Goal: Task Accomplishment & Management: Complete application form

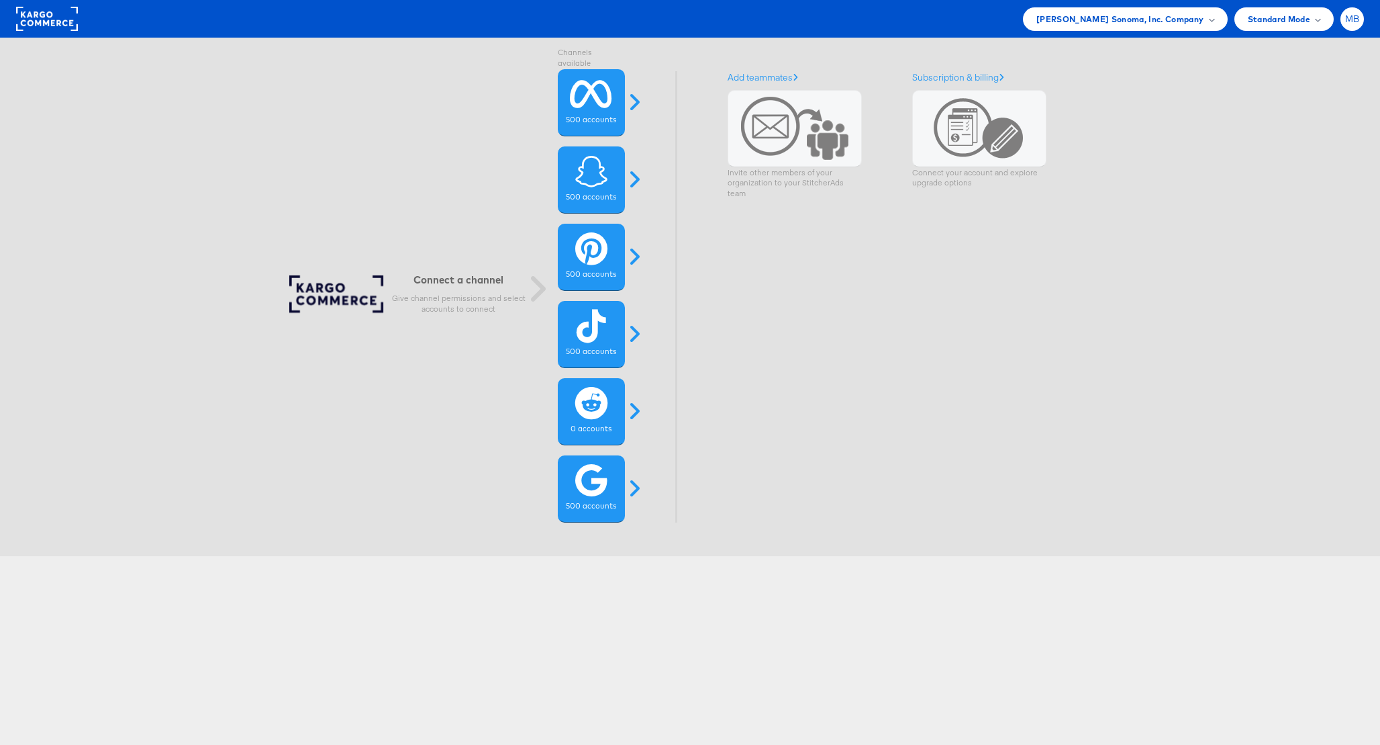
click at [1357, 15] on span "MB" at bounding box center [1352, 19] width 15 height 9
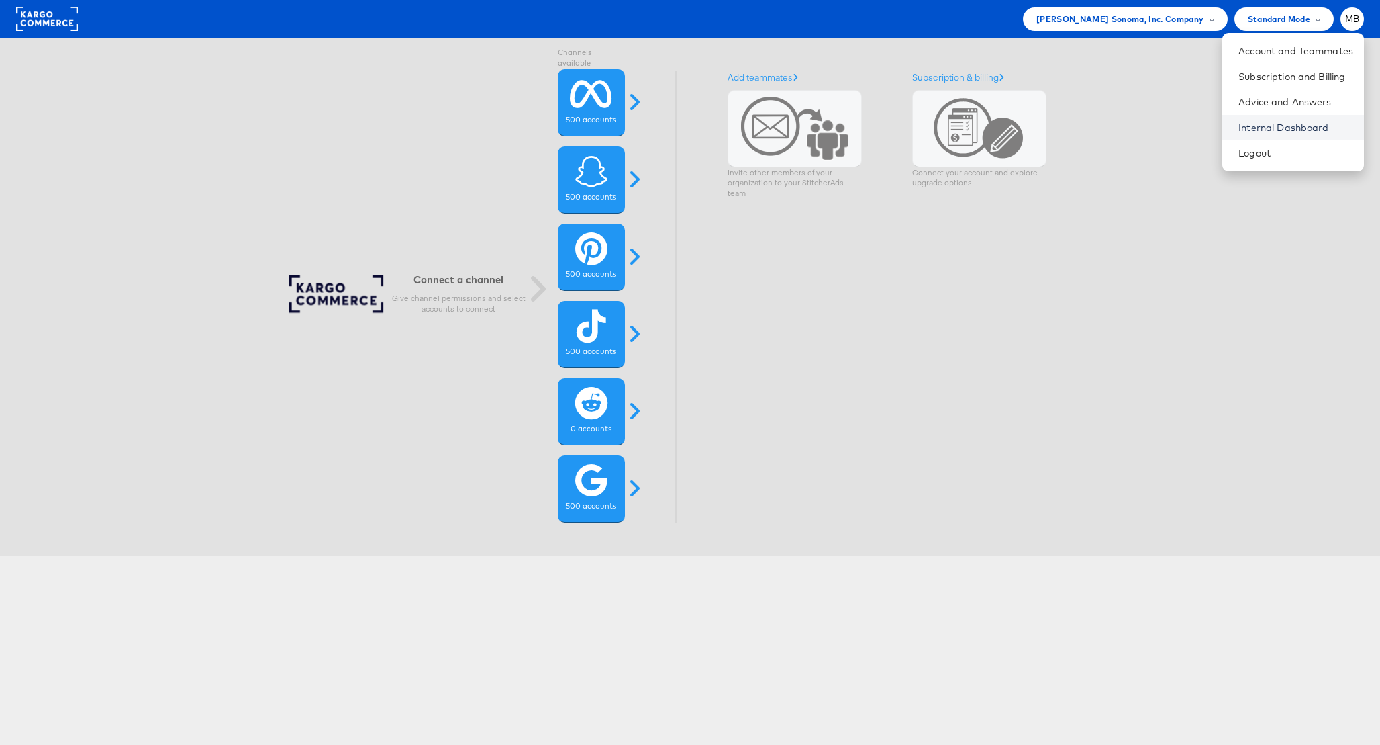
click at [1283, 122] on link "Internal Dashboard" at bounding box center [1296, 127] width 115 height 13
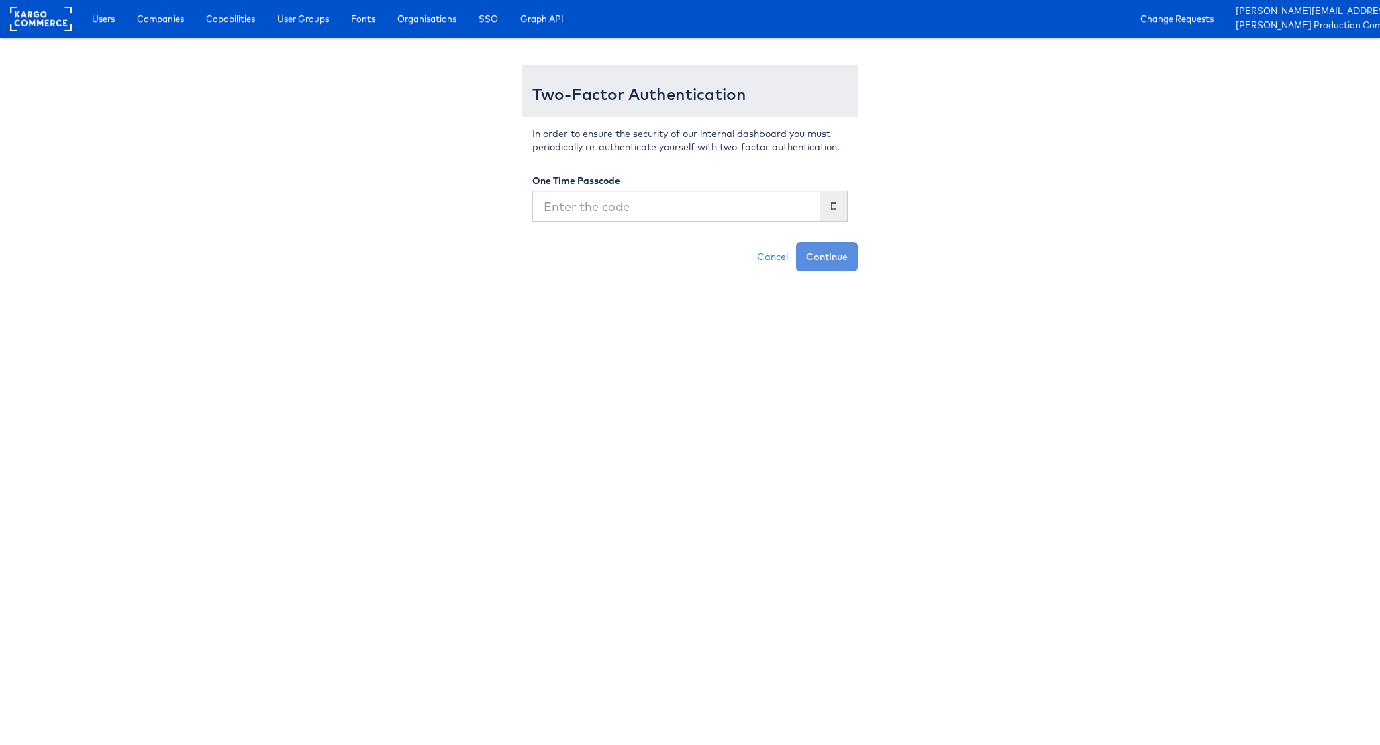
click at [569, 219] on input "text" at bounding box center [676, 206] width 288 height 31
type input "903955"
click at [796, 242] on button "Continue" at bounding box center [827, 257] width 62 height 30
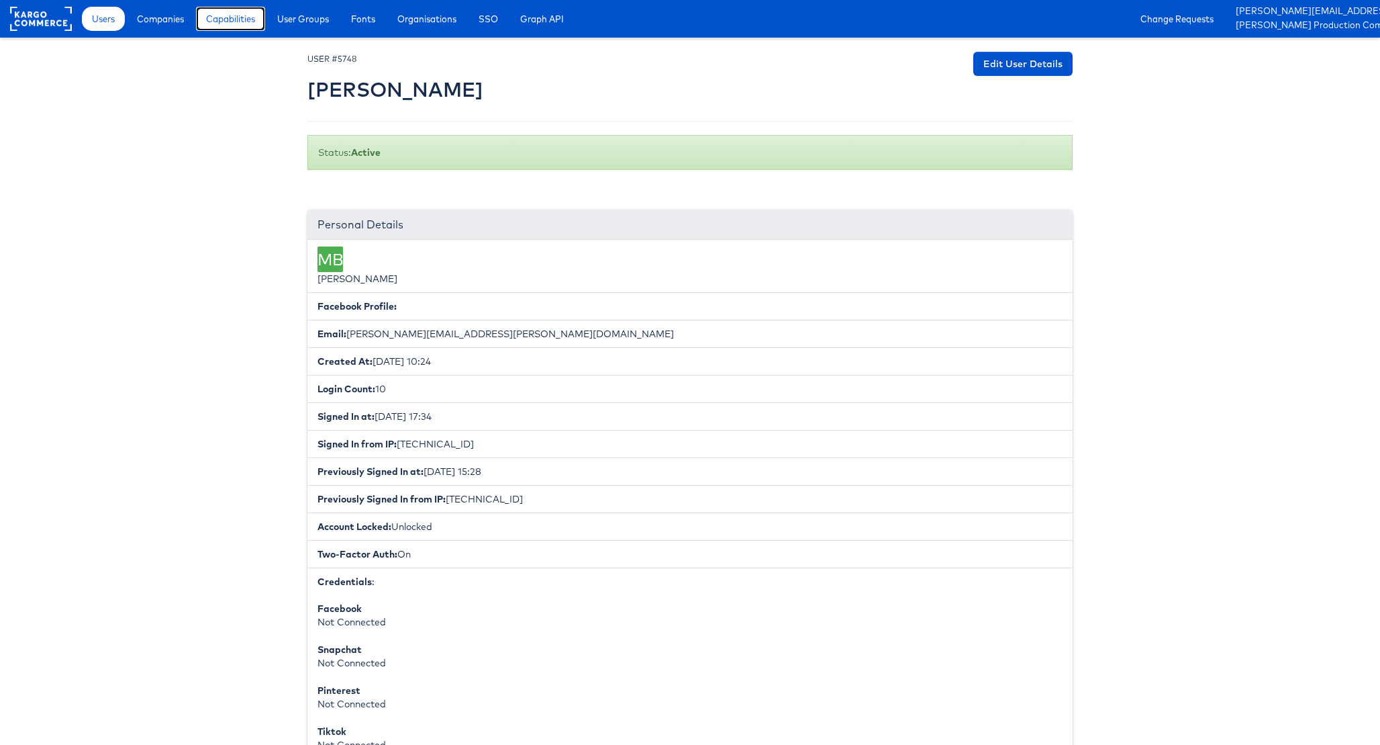
click at [226, 19] on span "Capabilities" at bounding box center [230, 18] width 49 height 13
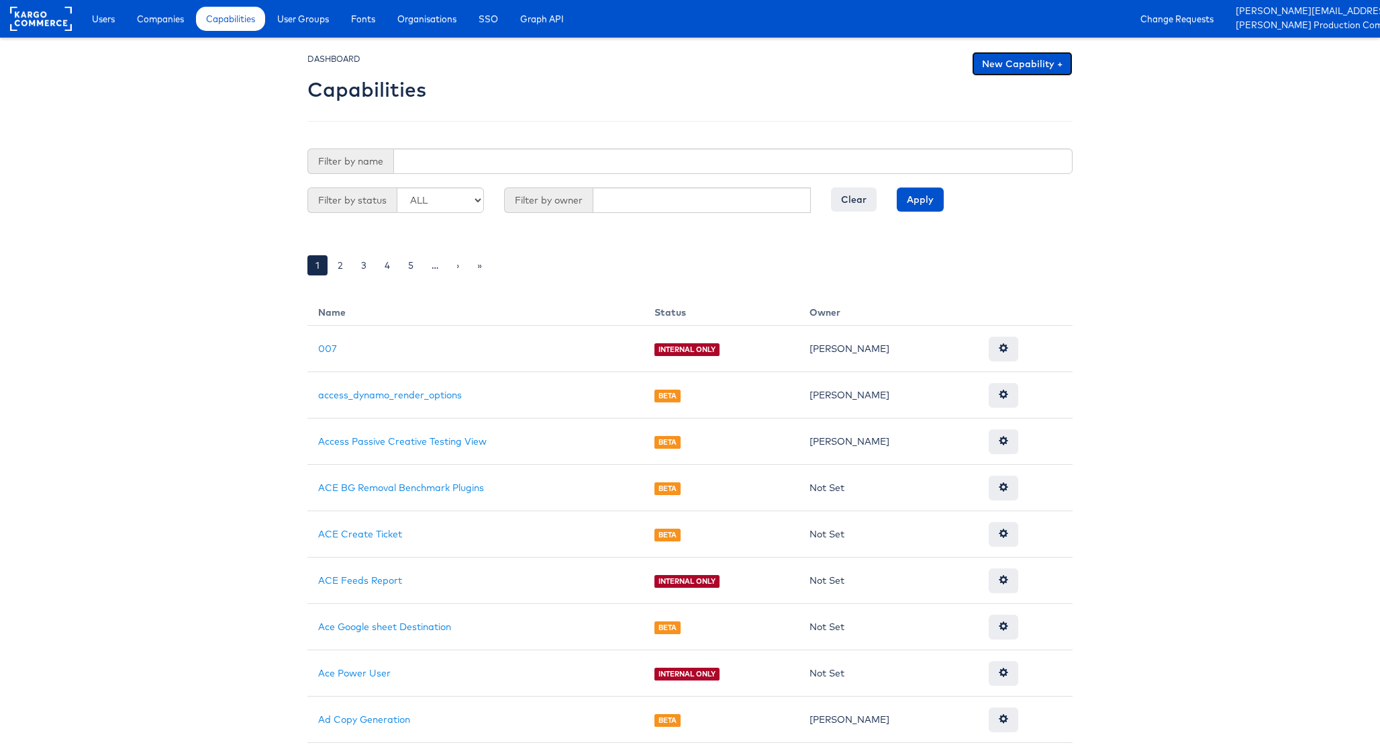
click at [1007, 70] on link "New Capability +" at bounding box center [1022, 64] width 101 height 24
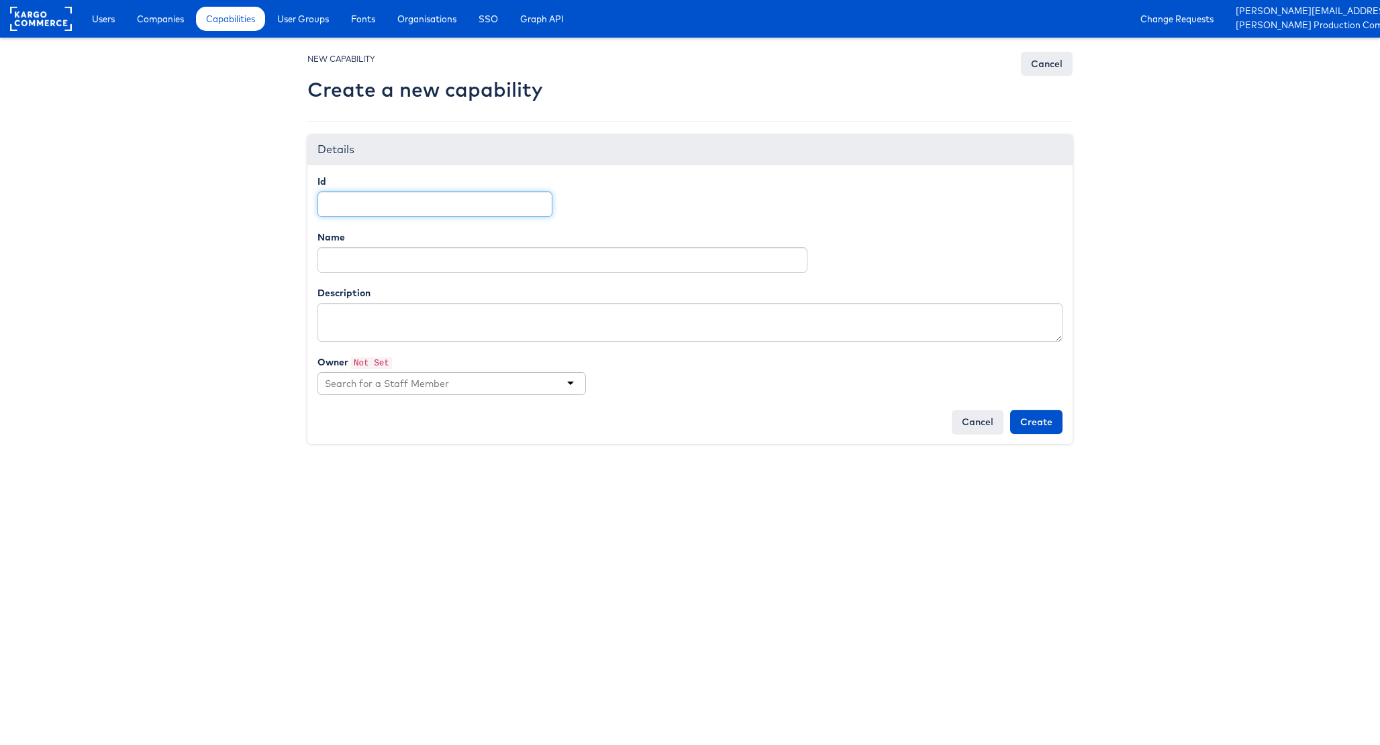
click at [412, 210] on input "Id" at bounding box center [435, 204] width 235 height 26
type input "ask_kai"
click at [379, 252] on input "Name" at bounding box center [563, 260] width 490 height 26
type input "Ask KAI Access"
click at [393, 333] on textarea "Description" at bounding box center [690, 322] width 745 height 39
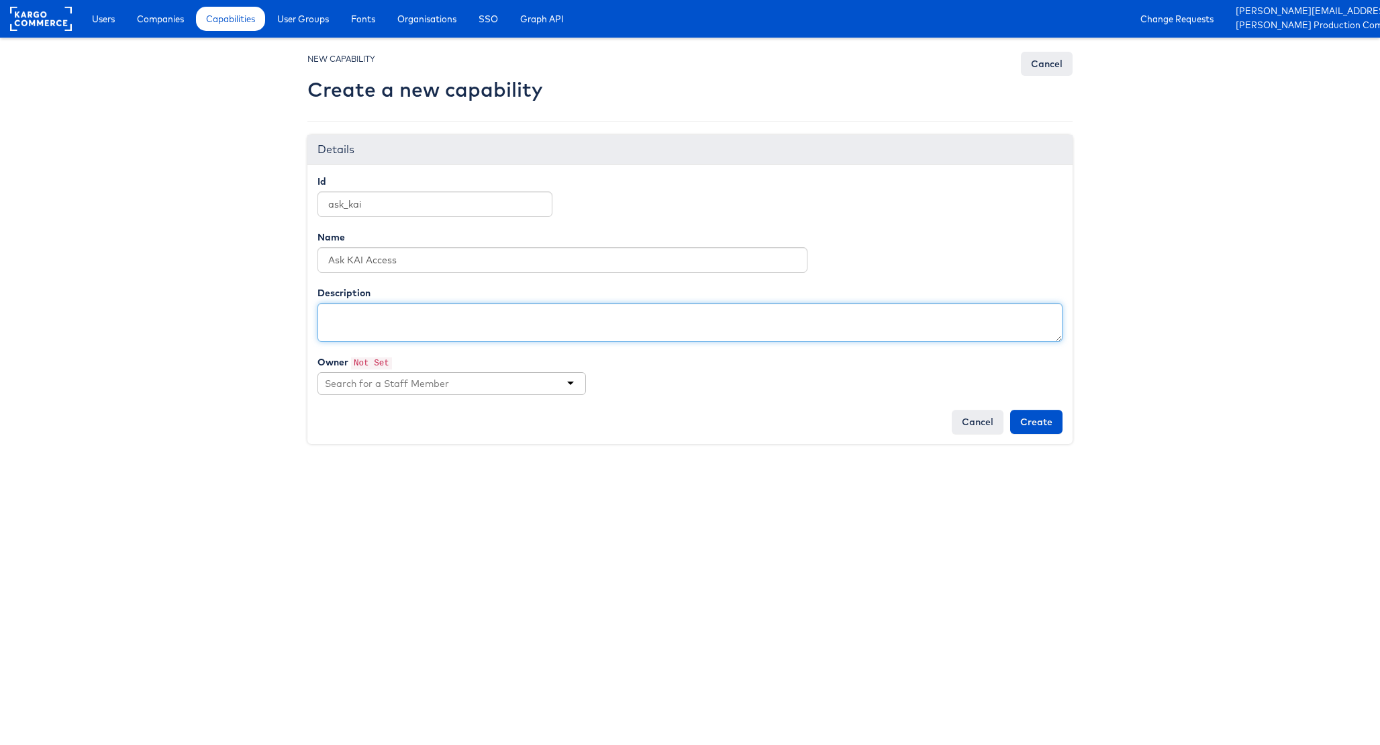
click at [385, 323] on textarea "Description" at bounding box center [690, 322] width 745 height 39
click at [403, 323] on textarea "Description" at bounding box center [690, 322] width 745 height 39
paste textarea "Ability to access the Ask [PERSON_NAME] bot"
type textarea "Ability to access the Ask [PERSON_NAME] bot"
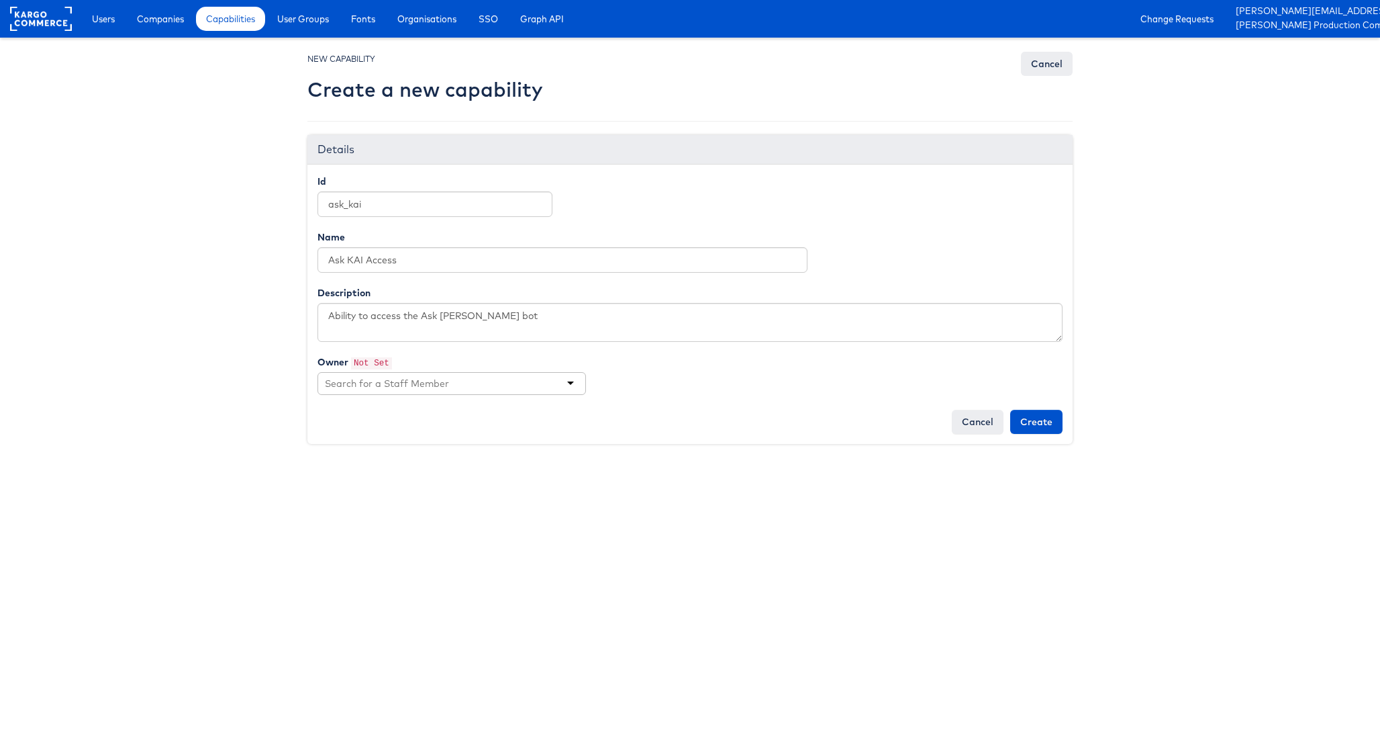
click at [428, 383] on input "text" at bounding box center [388, 383] width 126 height 13
type input "[PERSON_NAME]"
click at [230, 347] on body "Users Companies Capabilities User Groups Fonts Organisations SSO Graph API Chan…" at bounding box center [690, 231] width 1380 height 463
click at [1040, 428] on input "Create" at bounding box center [1036, 422] width 52 height 24
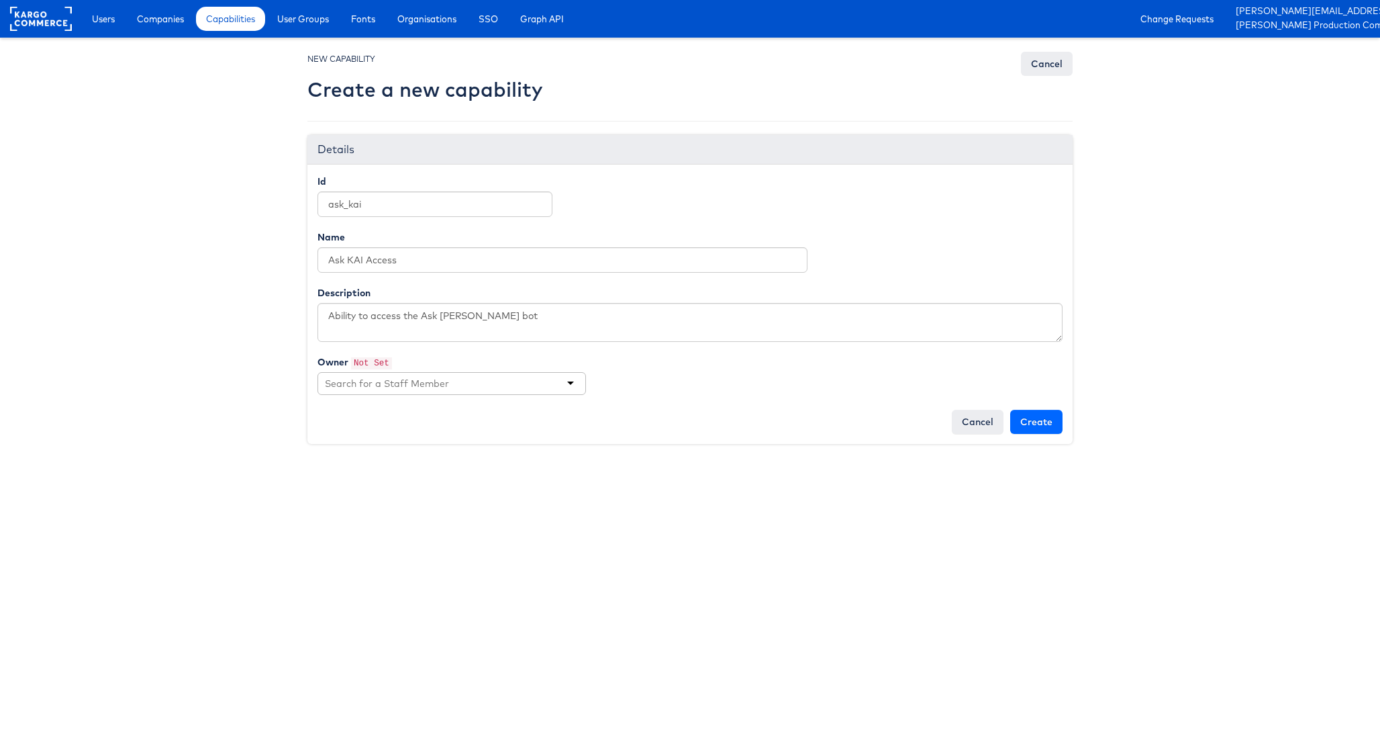
type input "Creating..."
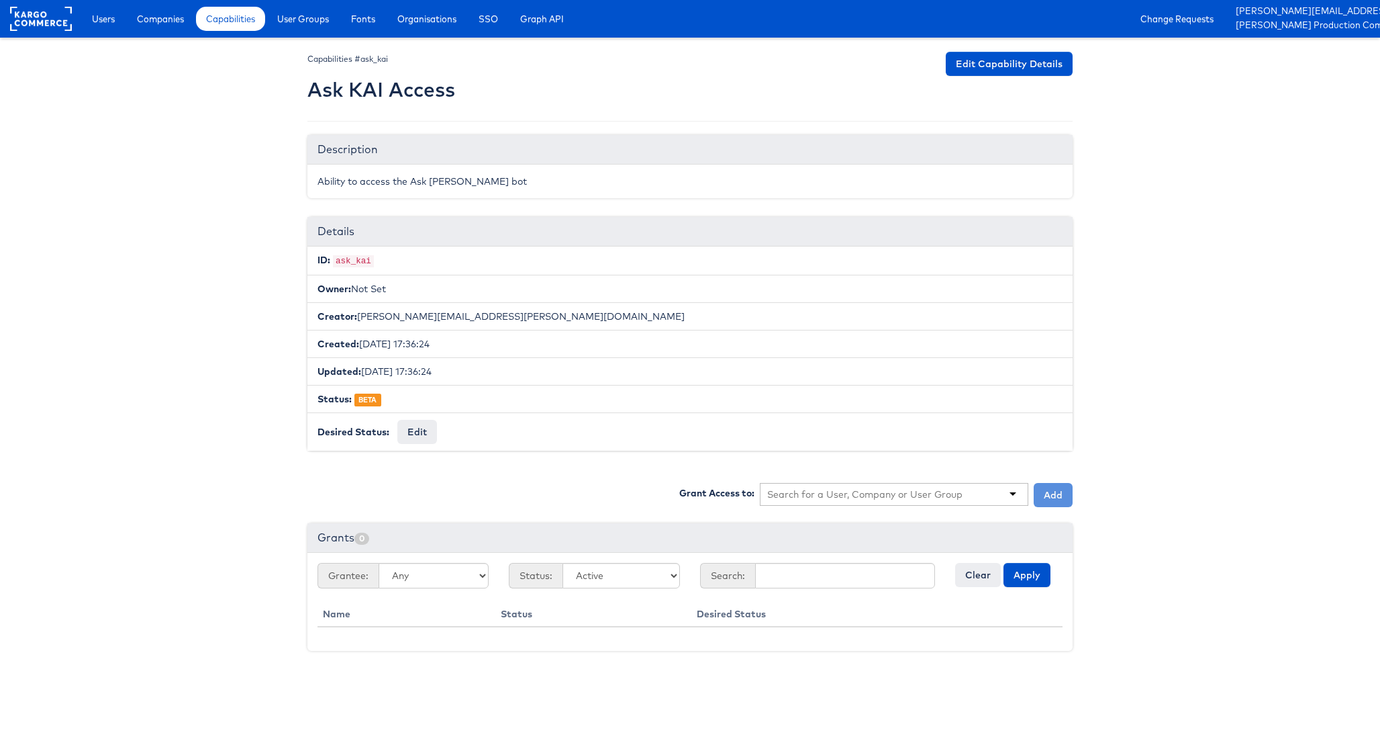
click at [841, 499] on input "text" at bounding box center [865, 493] width 196 height 13
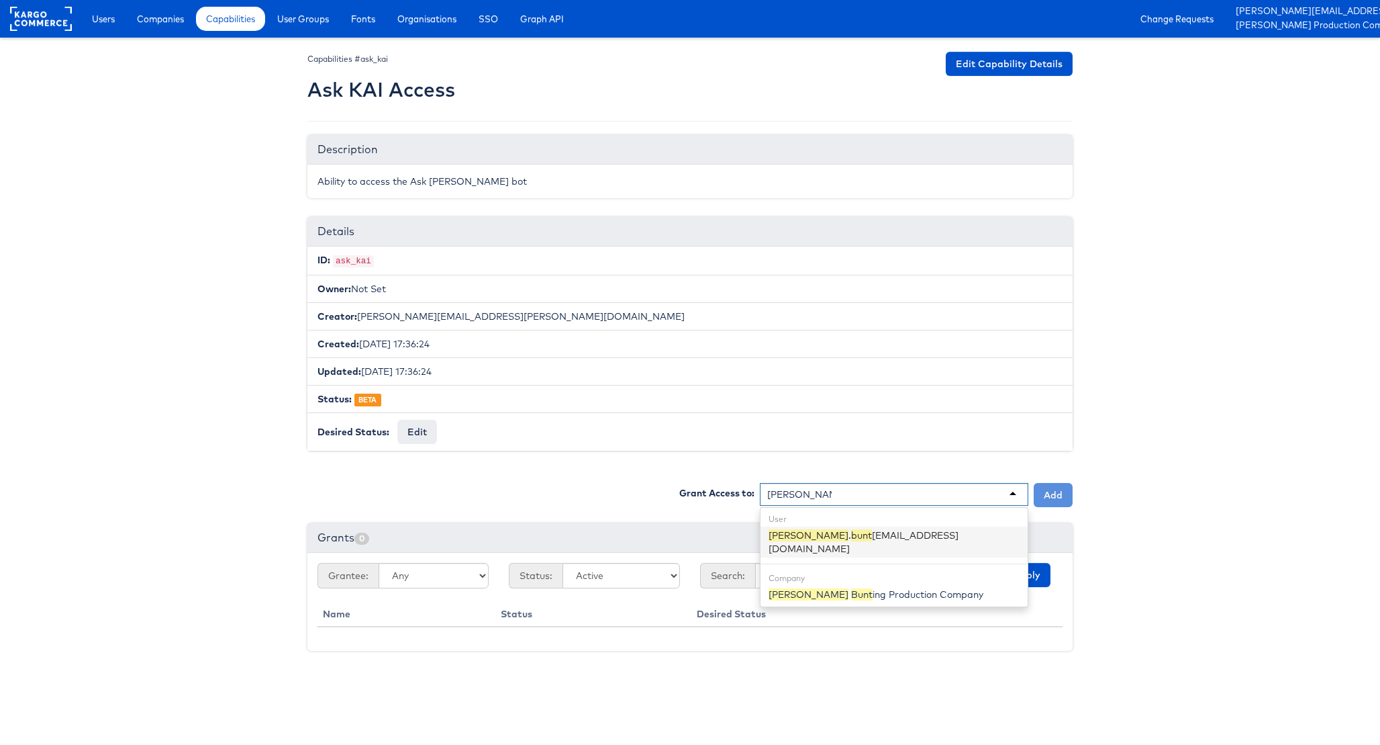
type input "[PERSON_NAME]"
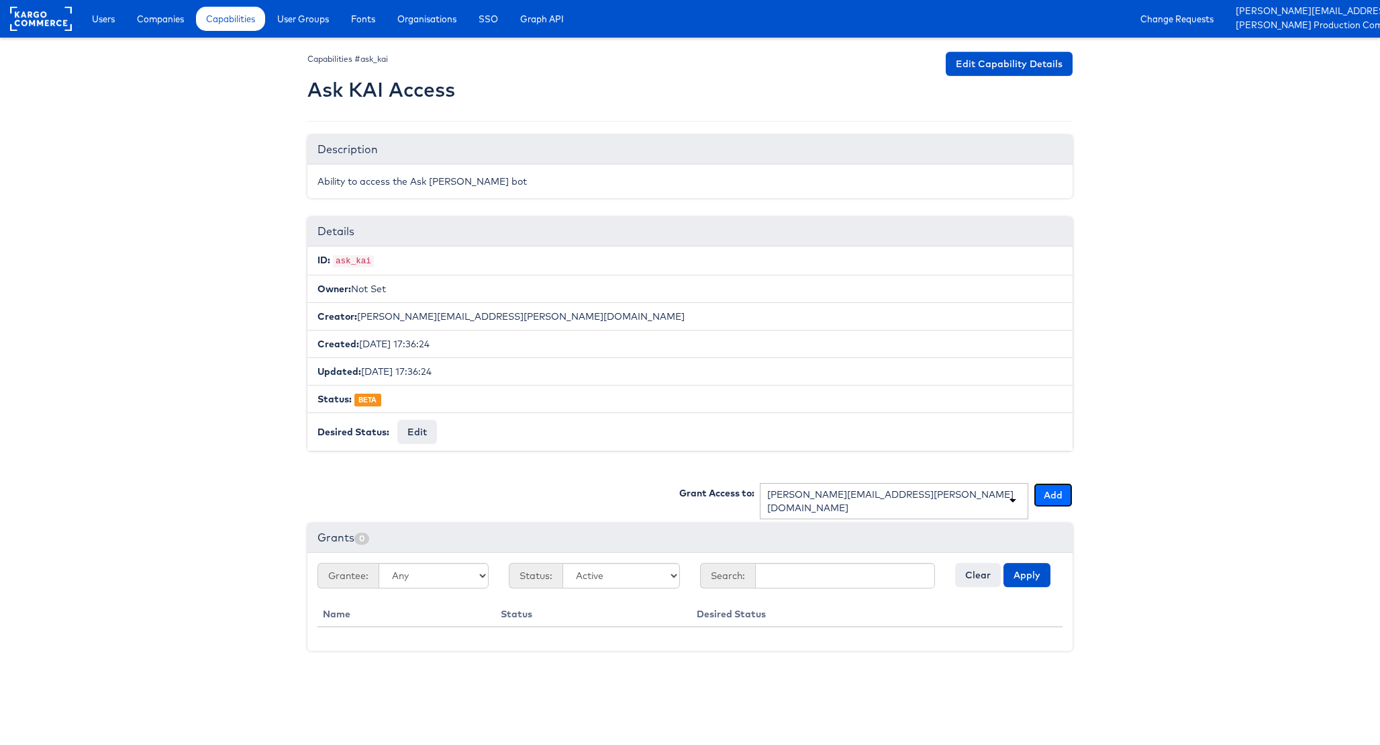
click at [1050, 489] on button "Add" at bounding box center [1053, 495] width 39 height 24
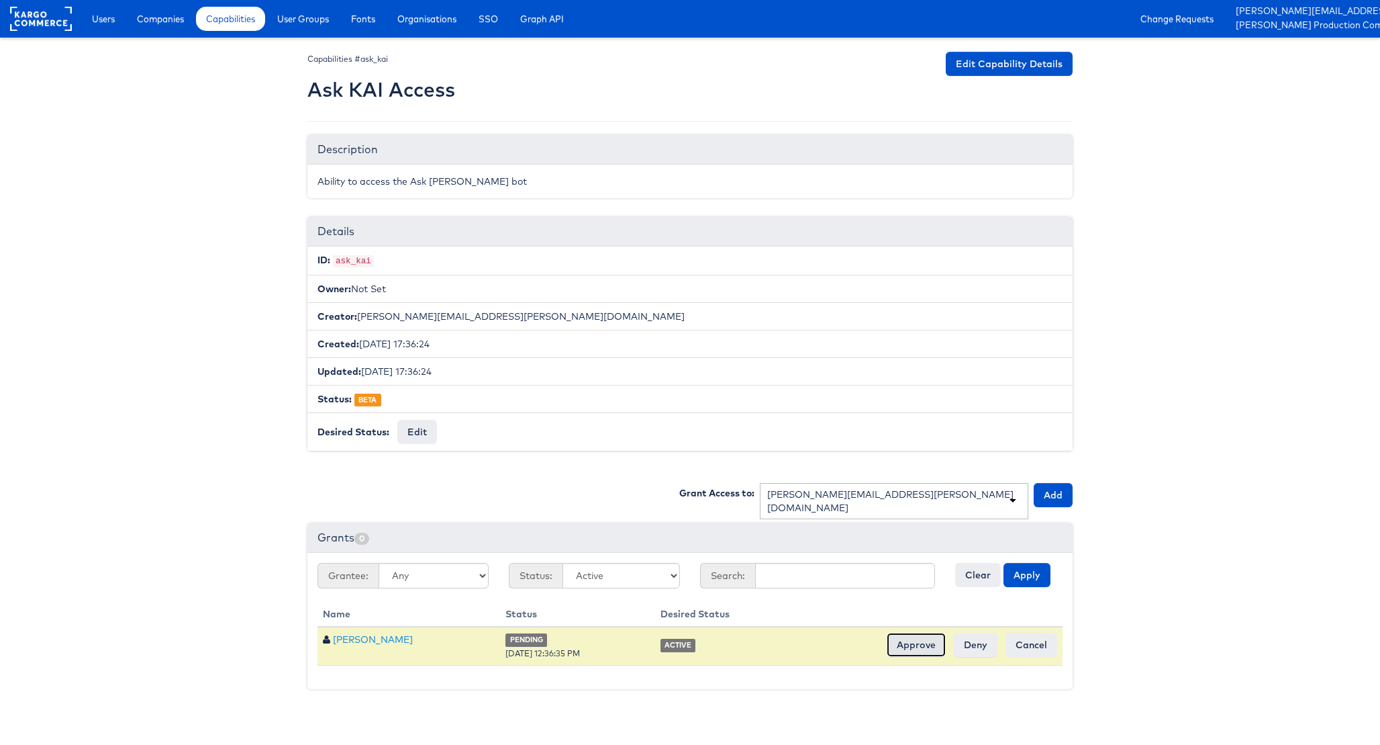
click at [921, 637] on input "Approve" at bounding box center [916, 644] width 59 height 24
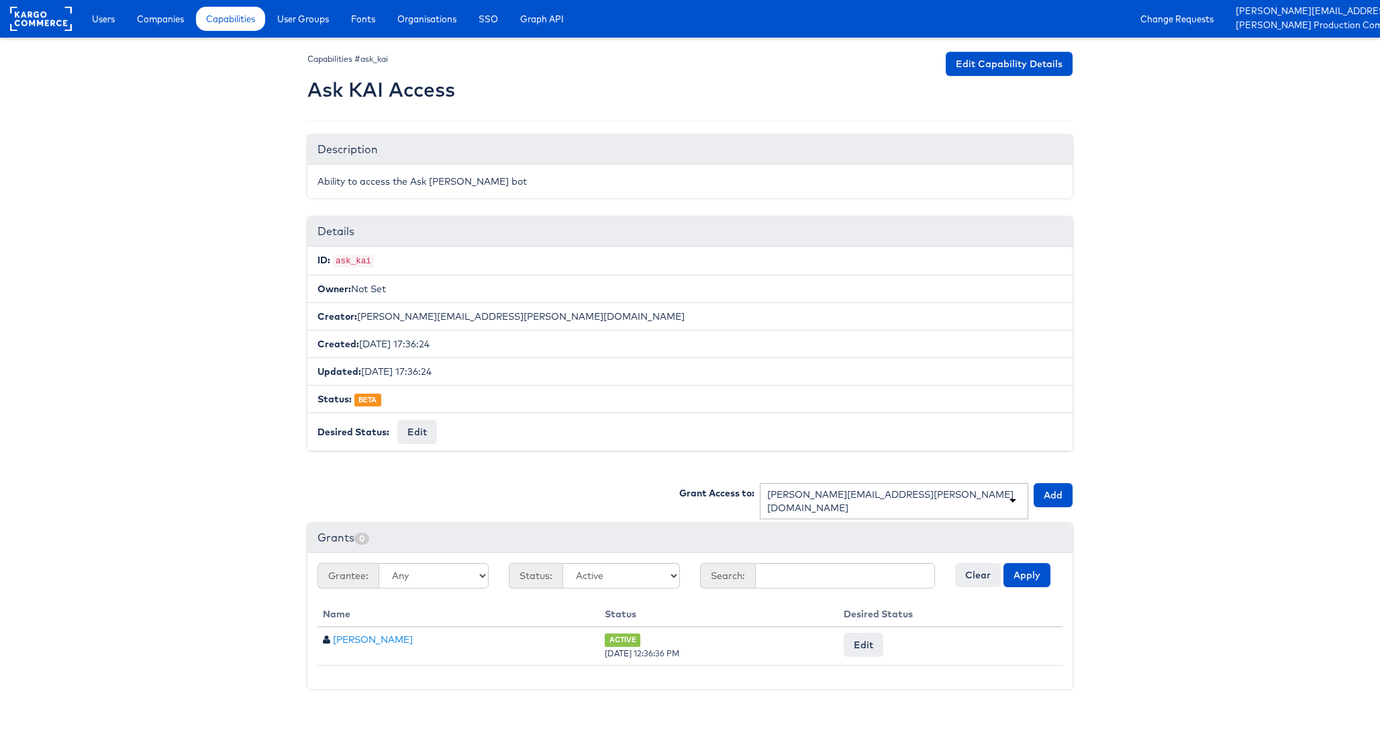
click at [200, 365] on body "Users Companies Capabilities User Groups Fonts Organisations SSO Graph API Chan…" at bounding box center [690, 354] width 1380 height 708
click at [230, 72] on body "Users Companies Capabilities User Groups Fonts Organisations SSO Graph API Chan…" at bounding box center [690, 354] width 1380 height 708
drag, startPoint x: 203, startPoint y: 78, endPoint x: 200, endPoint y: 11, distance: 66.5
click at [203, 78] on body "Users Companies Capabilities User Groups Fonts Organisations SSO Graph API Chan…" at bounding box center [690, 354] width 1380 height 708
